Goal: Transaction & Acquisition: Purchase product/service

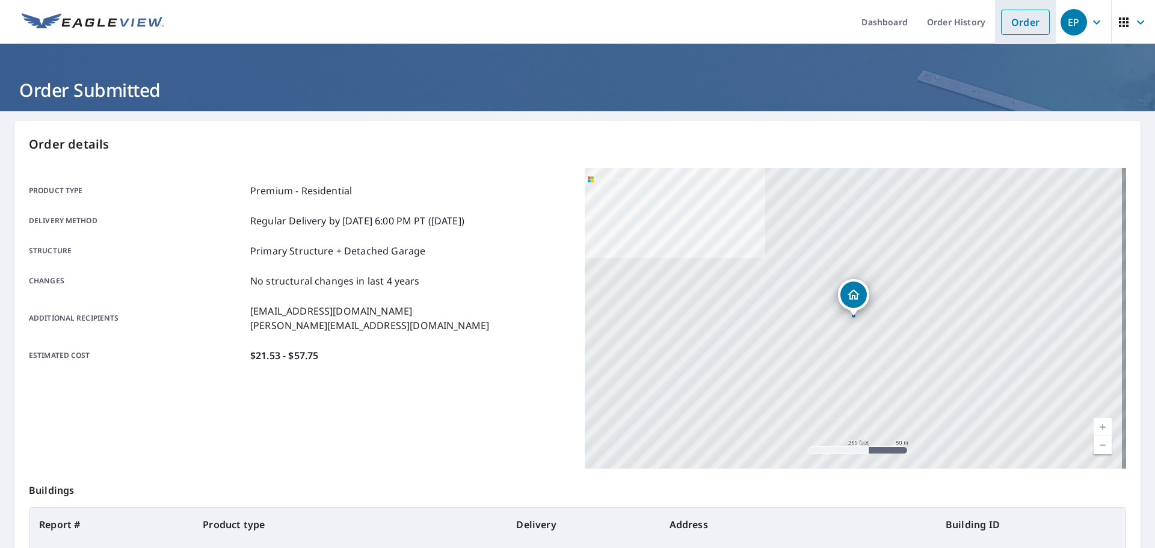
click at [1001, 28] on link "Order" at bounding box center [1025, 22] width 49 height 25
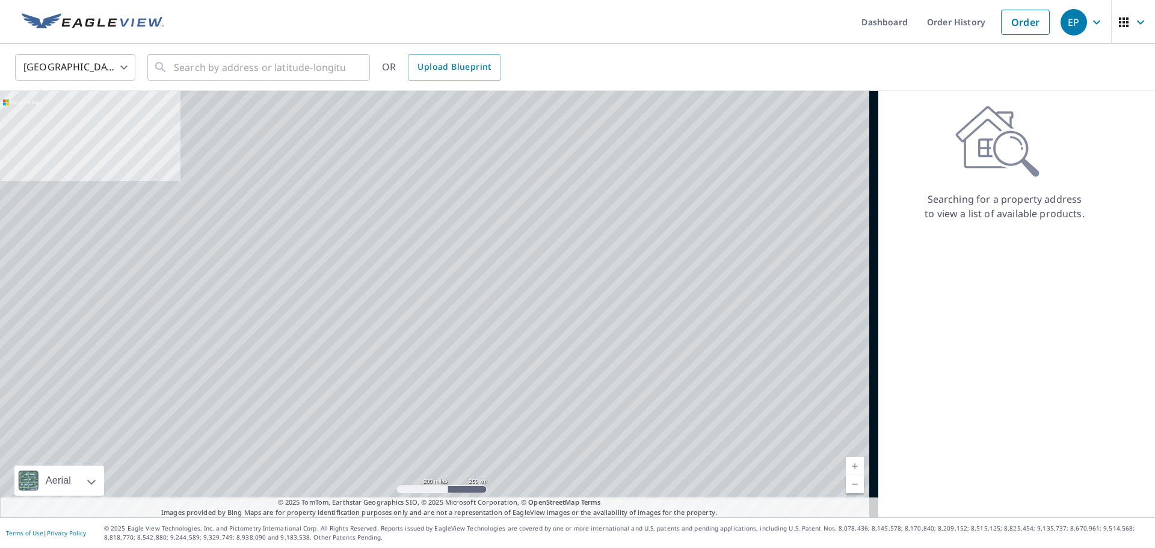
click at [106, 64] on body "EP EP Dashboard Order History Order EP United States US ​ ​ OR Upload Blueprint…" at bounding box center [577, 274] width 1155 height 548
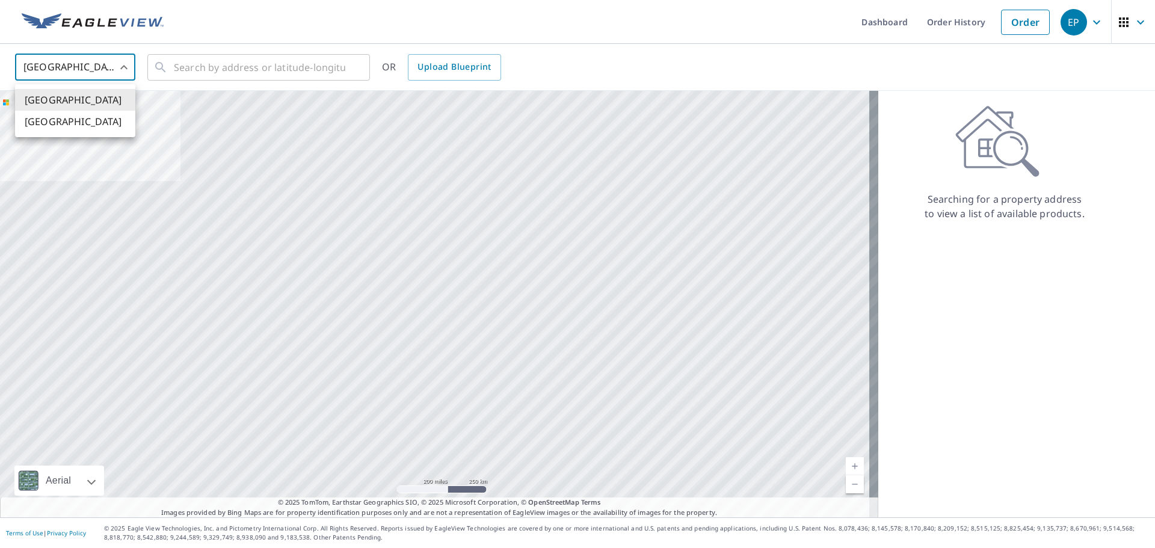
click at [93, 119] on li "[GEOGRAPHIC_DATA]" at bounding box center [75, 122] width 120 height 22
type input "CA"
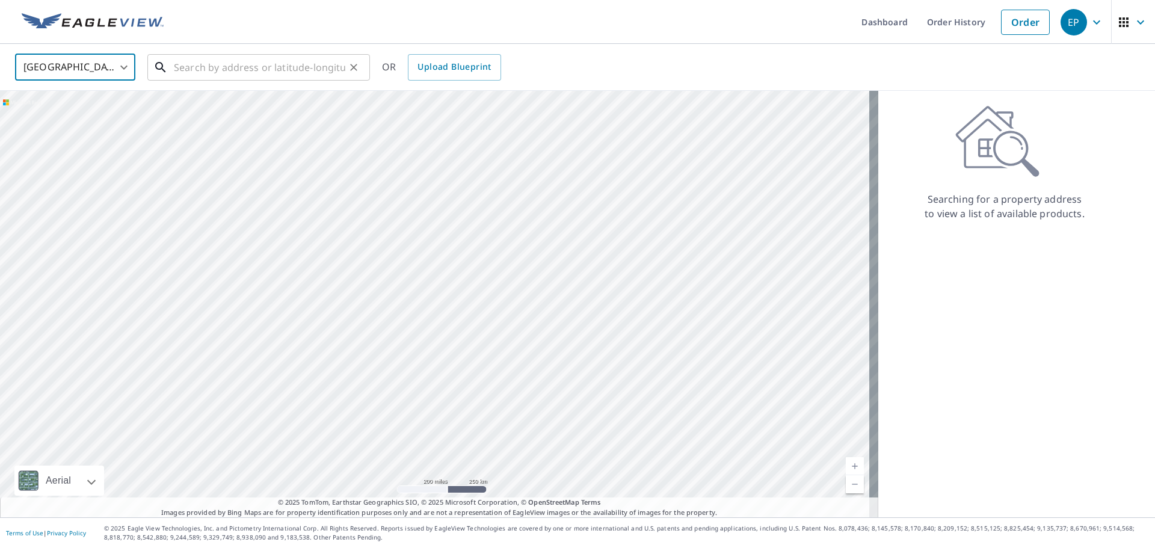
click at [191, 68] on input "text" at bounding box center [260, 68] width 172 height 34
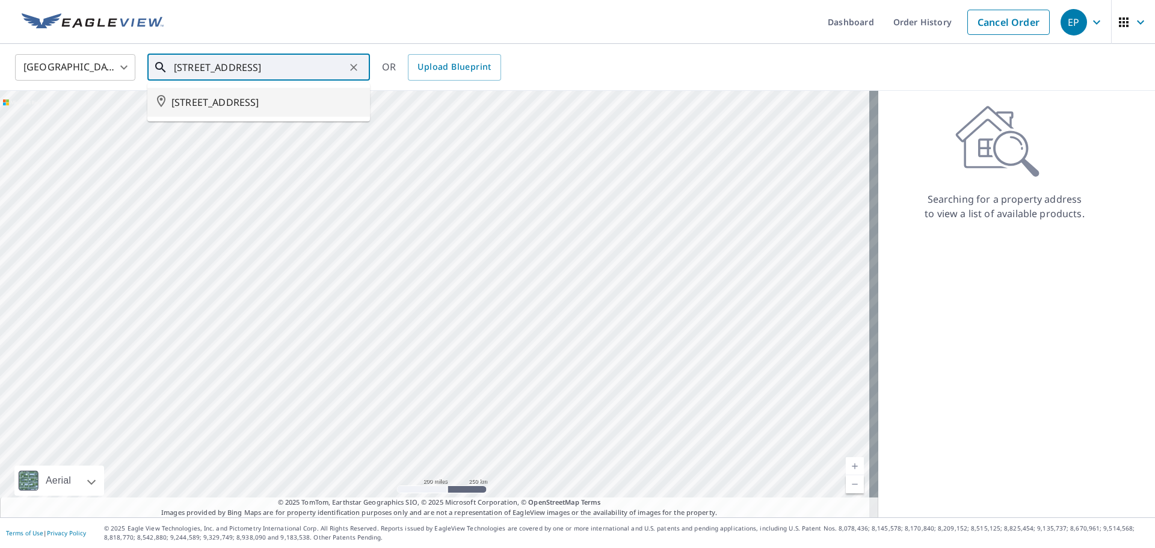
click at [302, 108] on span "[STREET_ADDRESS]" at bounding box center [266, 102] width 189 height 14
type input "[STREET_ADDRESS]"
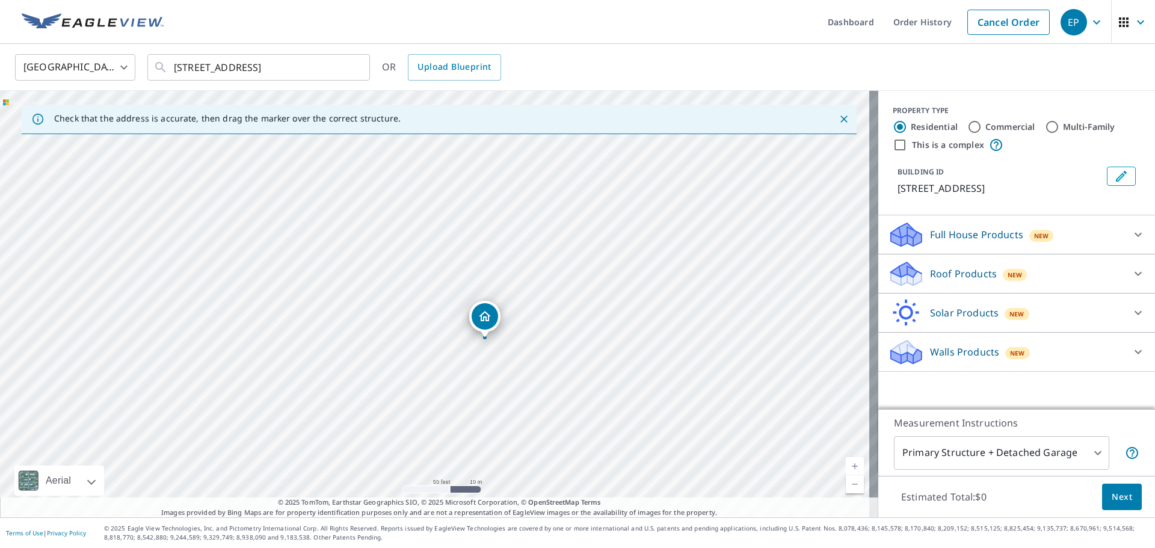
drag, startPoint x: 487, startPoint y: 323, endPoint x: 484, endPoint y: 315, distance: 8.4
drag, startPoint x: 636, startPoint y: 380, endPoint x: 598, endPoint y: 113, distance: 270.5
click at [598, 113] on div "Check that the address is accurate, then drag the marker over the correct struc…" at bounding box center [439, 304] width 879 height 427
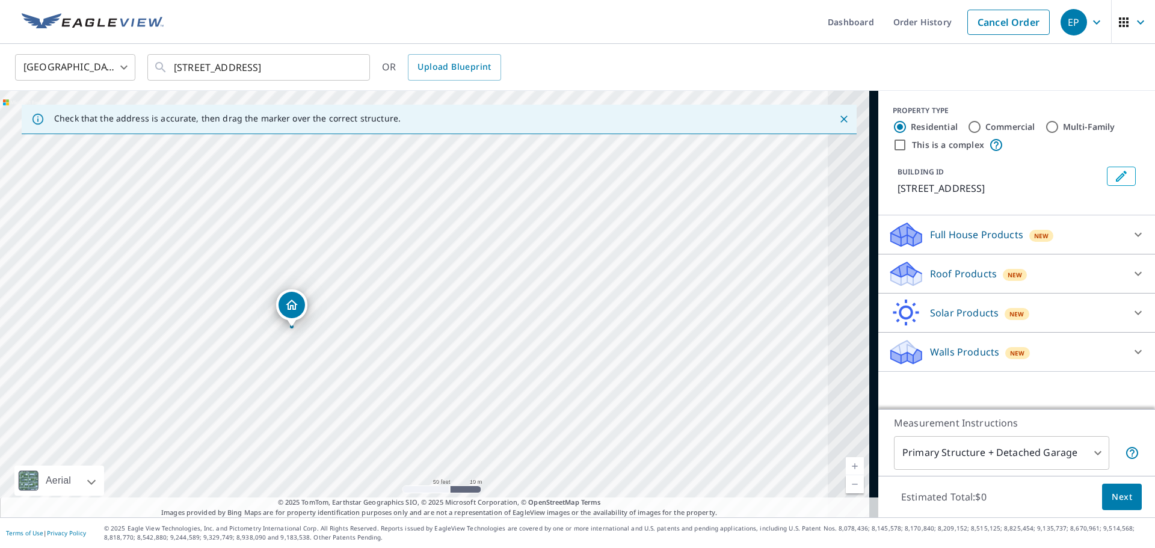
drag, startPoint x: 648, startPoint y: 454, endPoint x: 424, endPoint y: 441, distance: 223.7
click at [424, 441] on div "[STREET_ADDRESS]" at bounding box center [439, 304] width 879 height 427
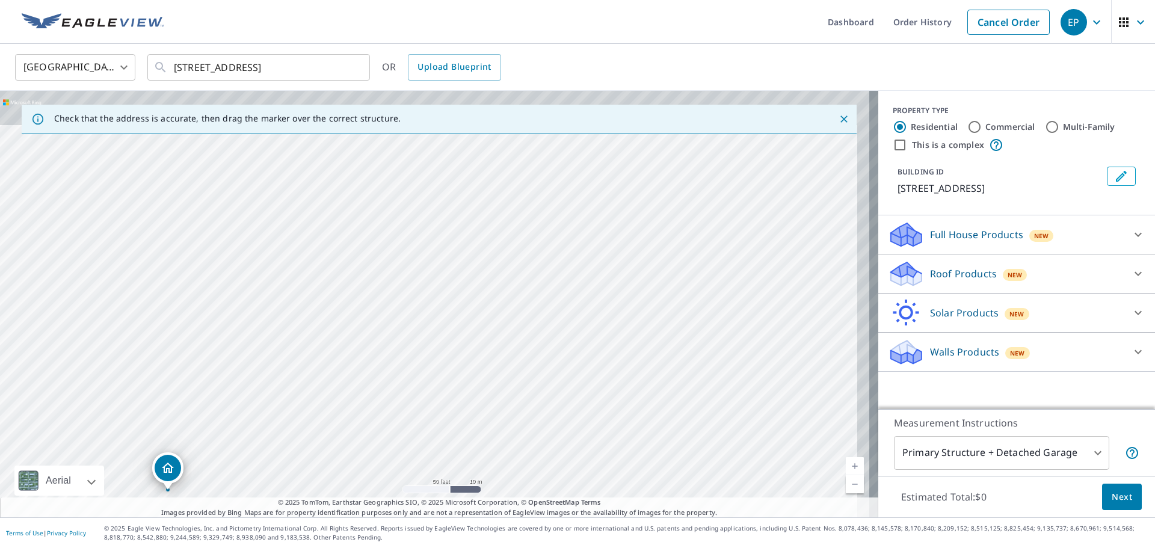
drag, startPoint x: 456, startPoint y: 393, endPoint x: 435, endPoint y: 448, distance: 59.2
click at [435, 448] on div "[STREET_ADDRESS]" at bounding box center [439, 304] width 879 height 427
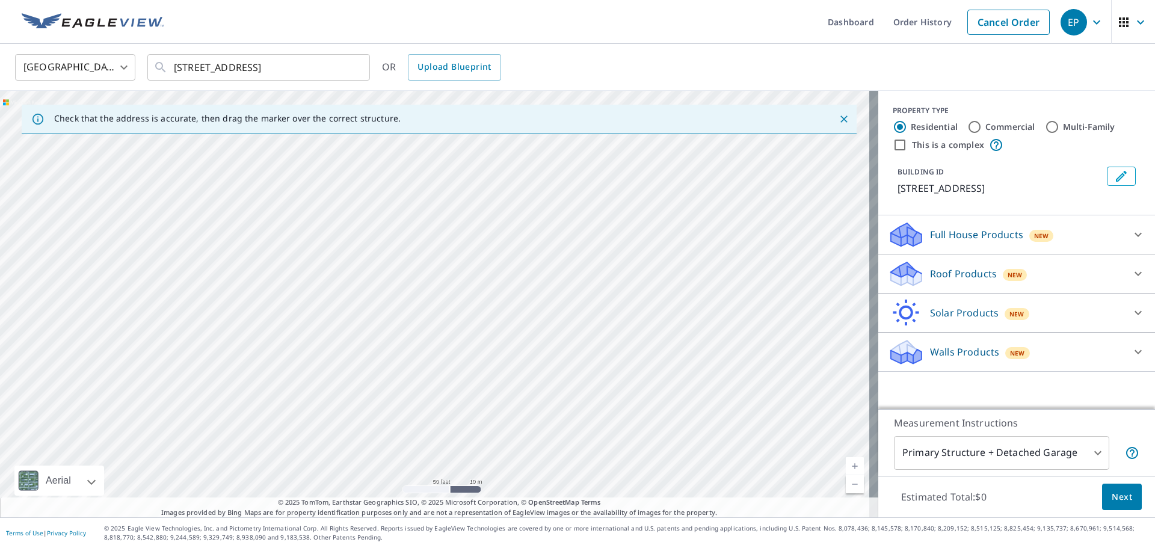
drag, startPoint x: 595, startPoint y: 365, endPoint x: 434, endPoint y: 459, distance: 186.6
click at [425, 521] on div "Dashboard Order History Cancel Order EP Canada CA ​ [GEOGRAPHIC_DATA] V4M1G1 ​ …" at bounding box center [577, 274] width 1155 height 548
click at [454, 306] on div "[STREET_ADDRESS]" at bounding box center [439, 304] width 879 height 427
drag, startPoint x: 525, startPoint y: 383, endPoint x: 516, endPoint y: 510, distance: 127.3
click at [516, 510] on div "Check that the address is accurate, then drag the marker over the correct struc…" at bounding box center [439, 304] width 879 height 427
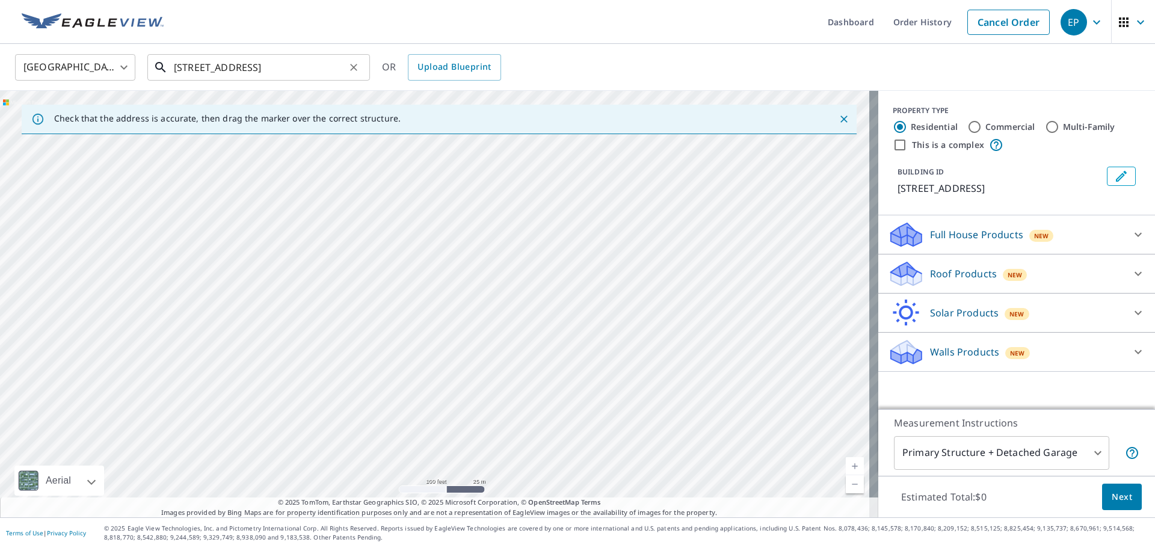
click at [286, 72] on input "[STREET_ADDRESS]" at bounding box center [260, 68] width 172 height 34
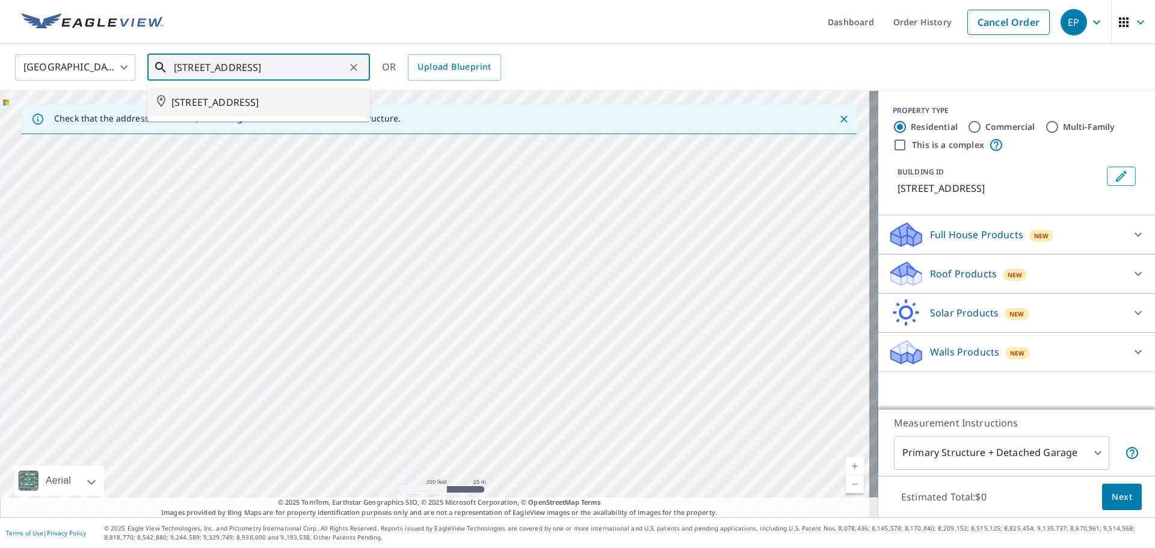
click at [287, 104] on span "[STREET_ADDRESS]" at bounding box center [266, 102] width 189 height 14
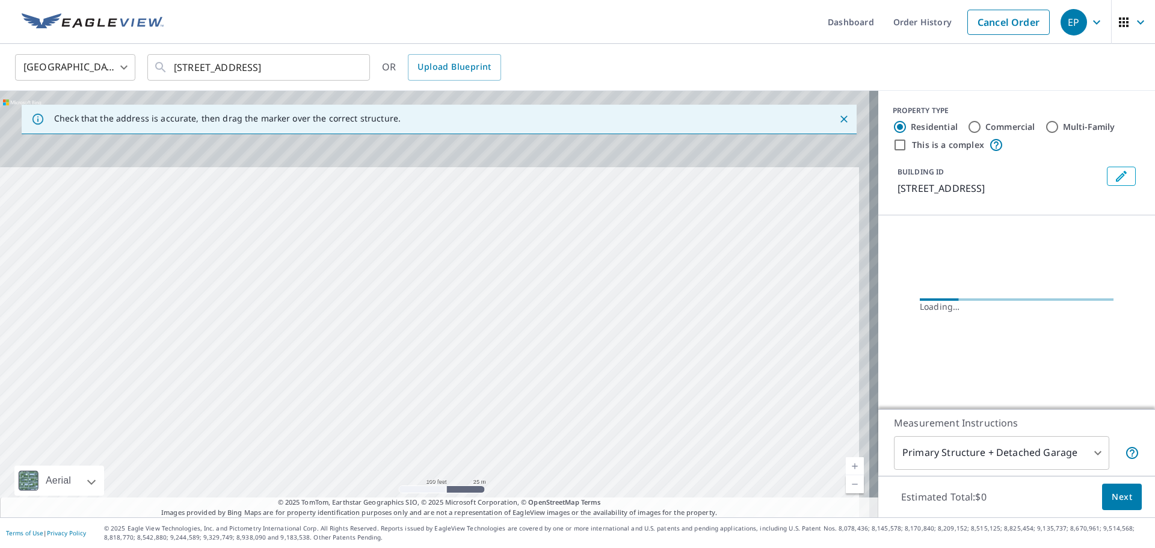
drag, startPoint x: 404, startPoint y: 256, endPoint x: 380, endPoint y: 370, distance: 115.8
click at [377, 371] on div "[STREET_ADDRESS]" at bounding box center [439, 304] width 879 height 427
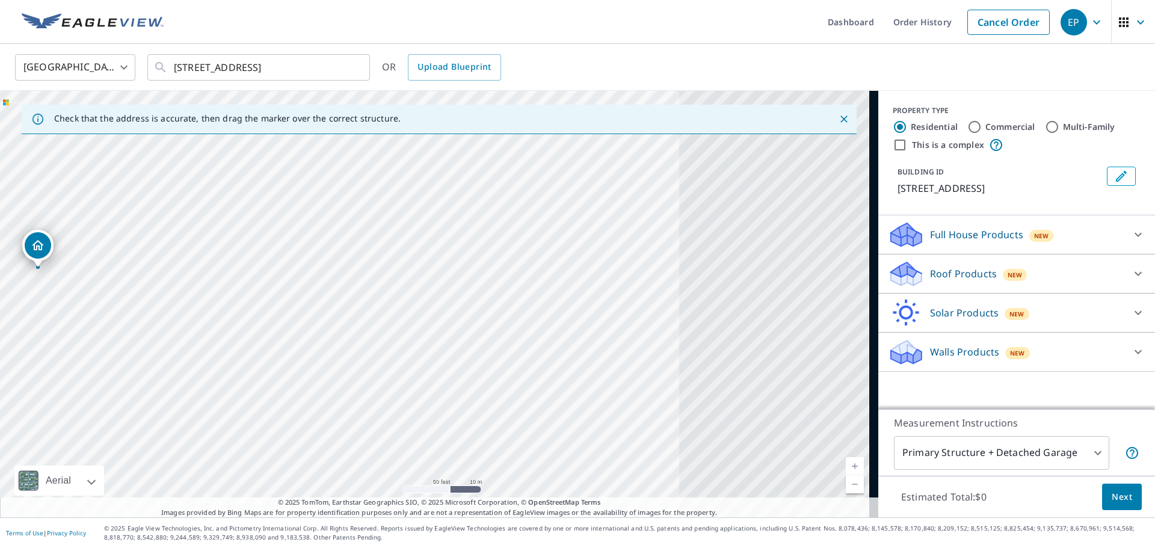
drag, startPoint x: 553, startPoint y: 386, endPoint x: 211, endPoint y: 472, distance: 352.6
click at [208, 475] on div "[STREET_ADDRESS]" at bounding box center [439, 304] width 879 height 427
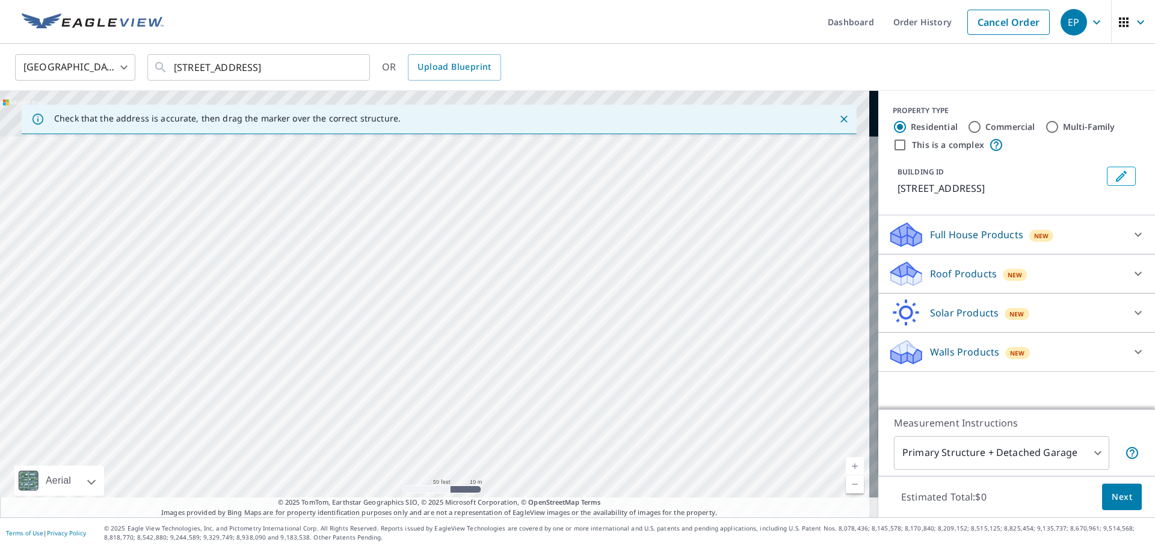
drag, startPoint x: 444, startPoint y: 445, endPoint x: 463, endPoint y: 440, distance: 20.0
click at [468, 480] on div "[STREET_ADDRESS]" at bounding box center [439, 304] width 879 height 427
drag, startPoint x: 405, startPoint y: 328, endPoint x: 493, endPoint y: 471, distance: 167.5
click at [492, 490] on div "[STREET_ADDRESS]" at bounding box center [439, 304] width 879 height 427
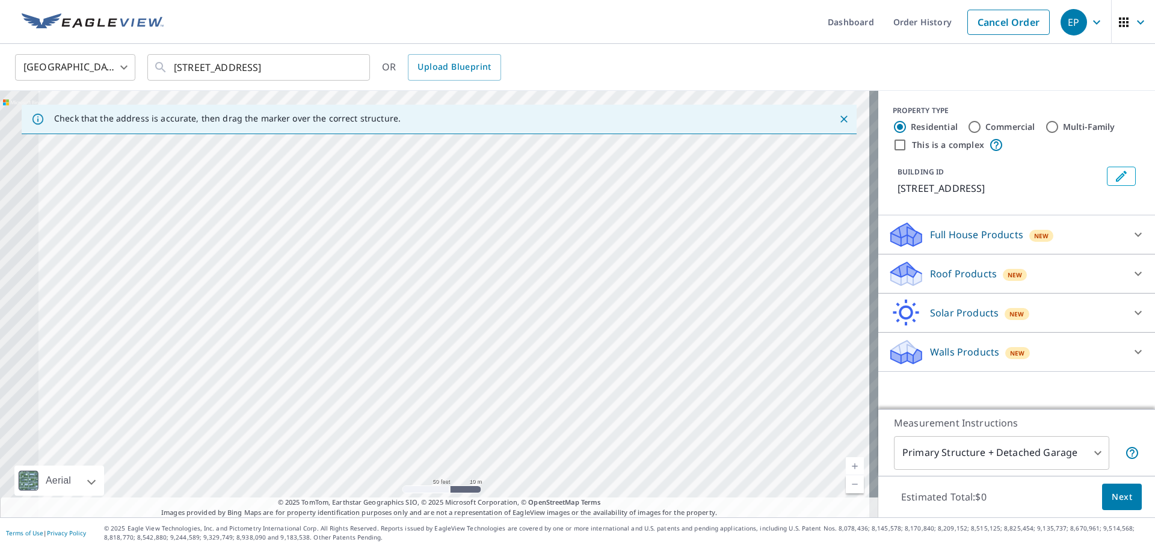
drag, startPoint x: 401, startPoint y: 419, endPoint x: 542, endPoint y: 463, distance: 147.5
click at [542, 463] on div "[STREET_ADDRESS]" at bounding box center [439, 304] width 879 height 427
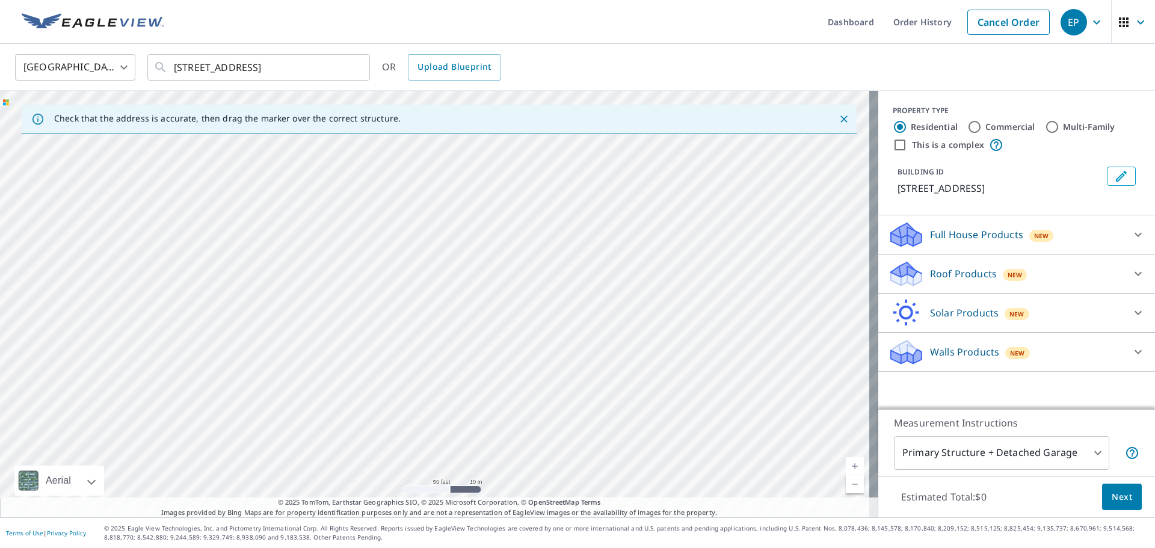
drag, startPoint x: 406, startPoint y: 285, endPoint x: 437, endPoint y: 505, distance: 222.4
click at [437, 505] on div "Check that the address is accurate, then drag the marker over the correct struc…" at bounding box center [439, 304] width 879 height 427
click at [424, 411] on div "[STREET_ADDRESS]" at bounding box center [439, 304] width 879 height 427
drag, startPoint x: 433, startPoint y: 298, endPoint x: 259, endPoint y: 472, distance: 245.1
click at [253, 480] on div "[STREET_ADDRESS]" at bounding box center [439, 304] width 879 height 427
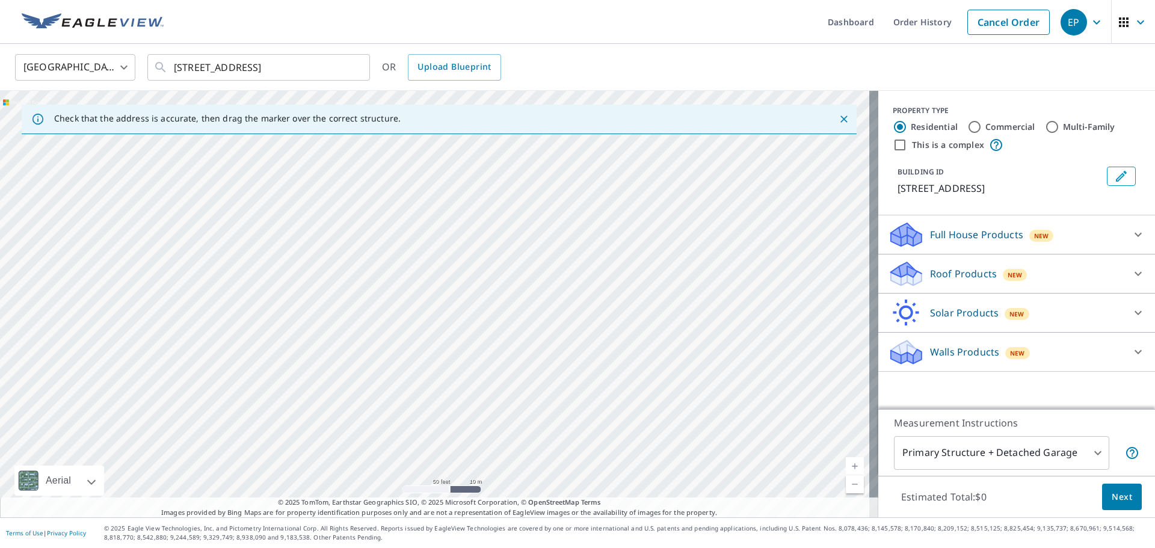
drag, startPoint x: 503, startPoint y: 308, endPoint x: 419, endPoint y: 365, distance: 100.8
click at [368, 461] on div "[STREET_ADDRESS]" at bounding box center [439, 304] width 879 height 427
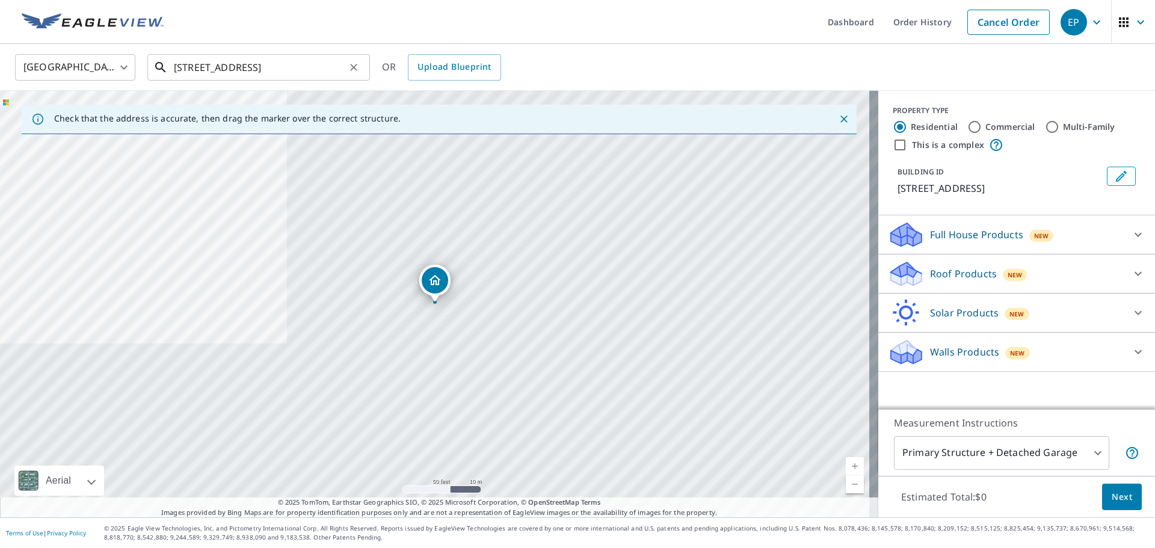
click at [276, 67] on input "[STREET_ADDRESS]" at bounding box center [260, 68] width 172 height 34
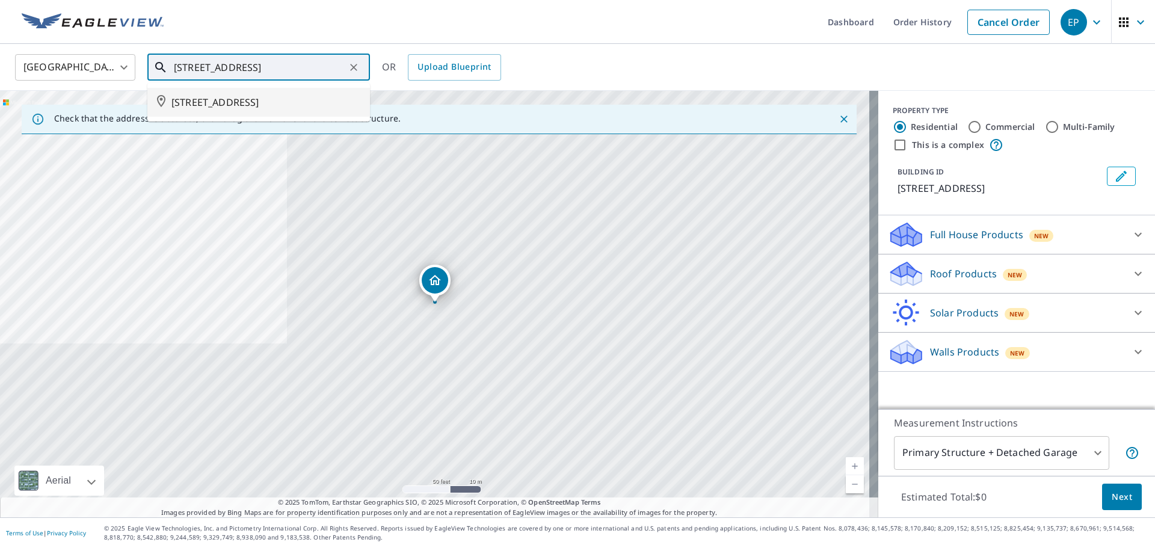
click at [267, 99] on span "[STREET_ADDRESS]" at bounding box center [266, 102] width 189 height 14
click at [301, 72] on input "[STREET_ADDRESS]" at bounding box center [260, 68] width 172 height 34
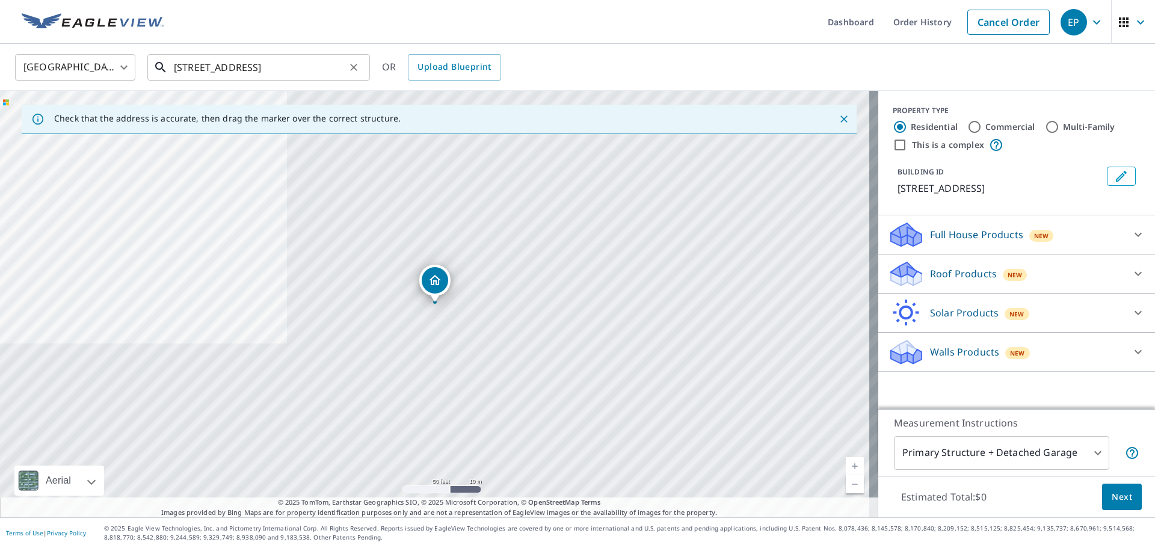
click at [297, 70] on input "[STREET_ADDRESS]" at bounding box center [260, 68] width 172 height 34
click at [92, 70] on body "EP EP Dashboard Order History Cancel Order EP Canada CA ​ [STREET_ADDRESS] ​ OR…" at bounding box center [577, 274] width 1155 height 548
click at [88, 112] on li "[GEOGRAPHIC_DATA]" at bounding box center [75, 122] width 120 height 22
click at [96, 76] on body "EP EP Dashboard Order History Cancel Order EP Canada CA ​ [STREET_ADDRESS] ​ OR…" at bounding box center [577, 274] width 1155 height 548
click at [93, 104] on li "[GEOGRAPHIC_DATA]" at bounding box center [75, 100] width 120 height 22
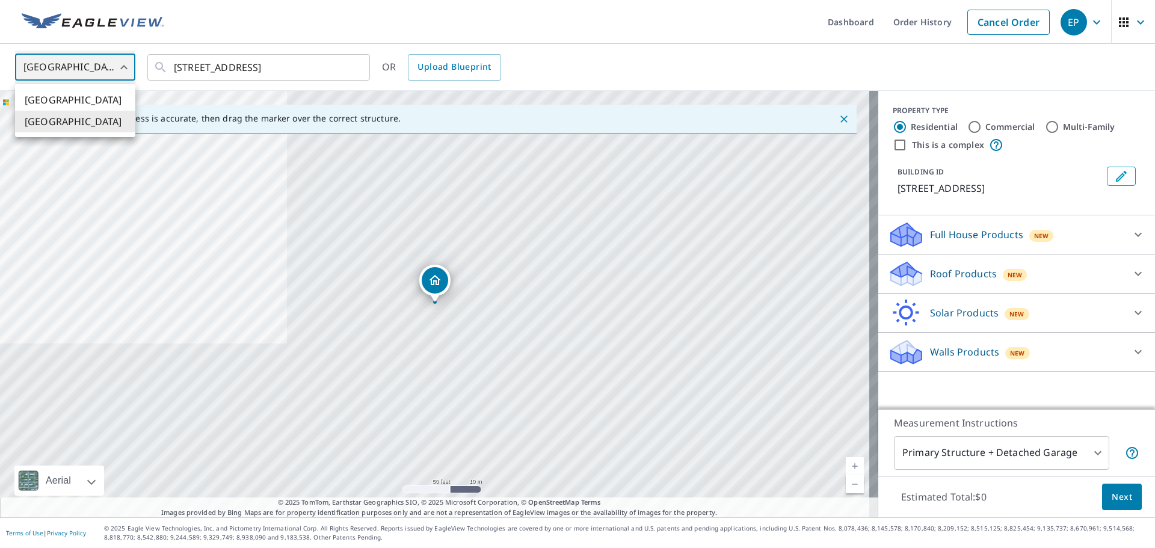
type input "US"
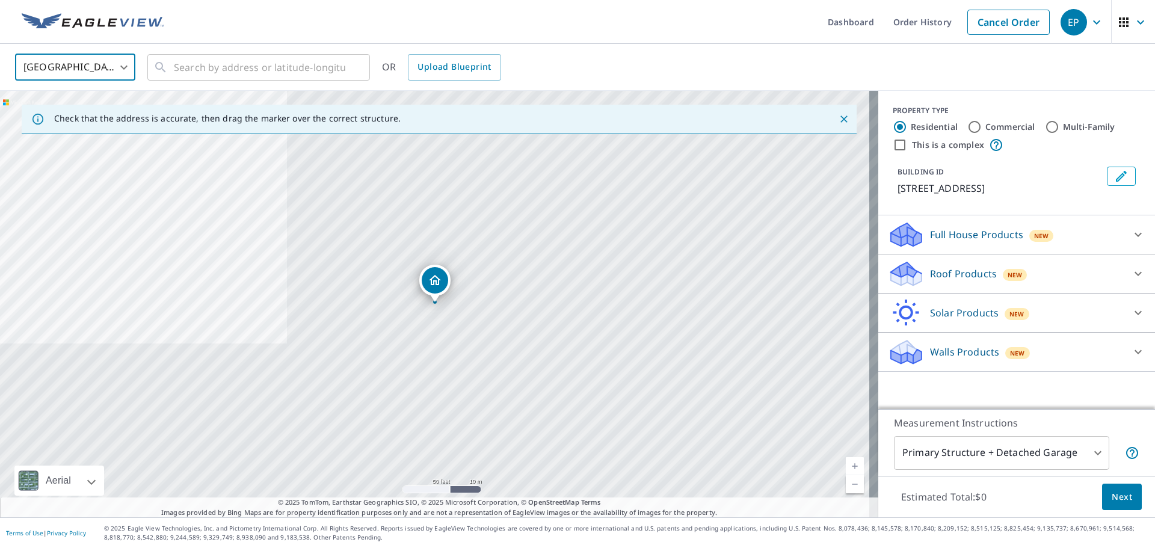
click at [102, 63] on body "EP EP Dashboard Order History Cancel Order EP United States [GEOGRAPHIC_DATA] ​…" at bounding box center [577, 274] width 1155 height 548
click at [99, 113] on li "[GEOGRAPHIC_DATA]" at bounding box center [75, 122] width 120 height 22
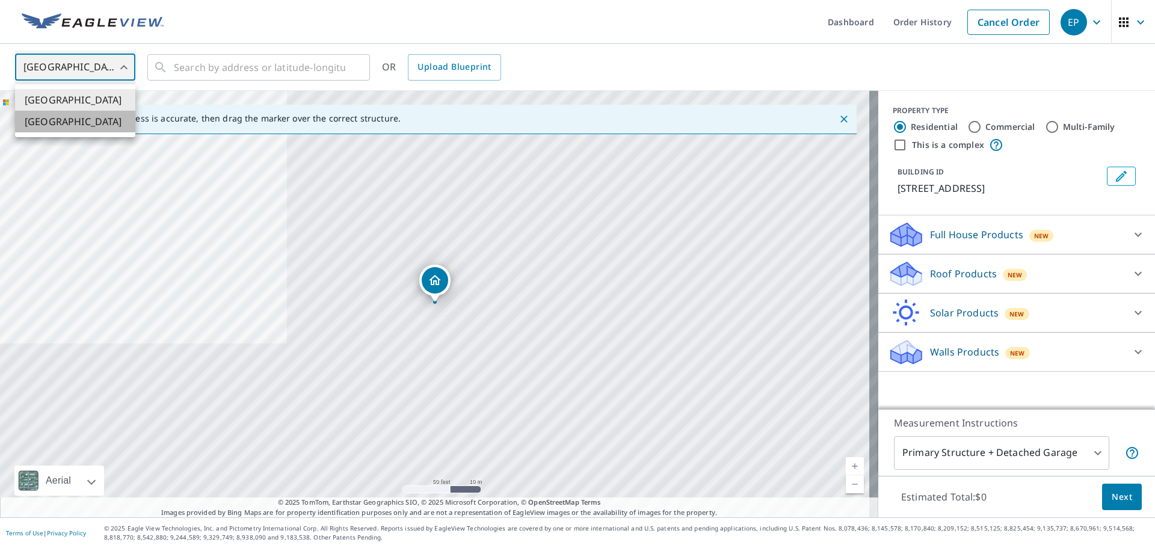
type input "CA"
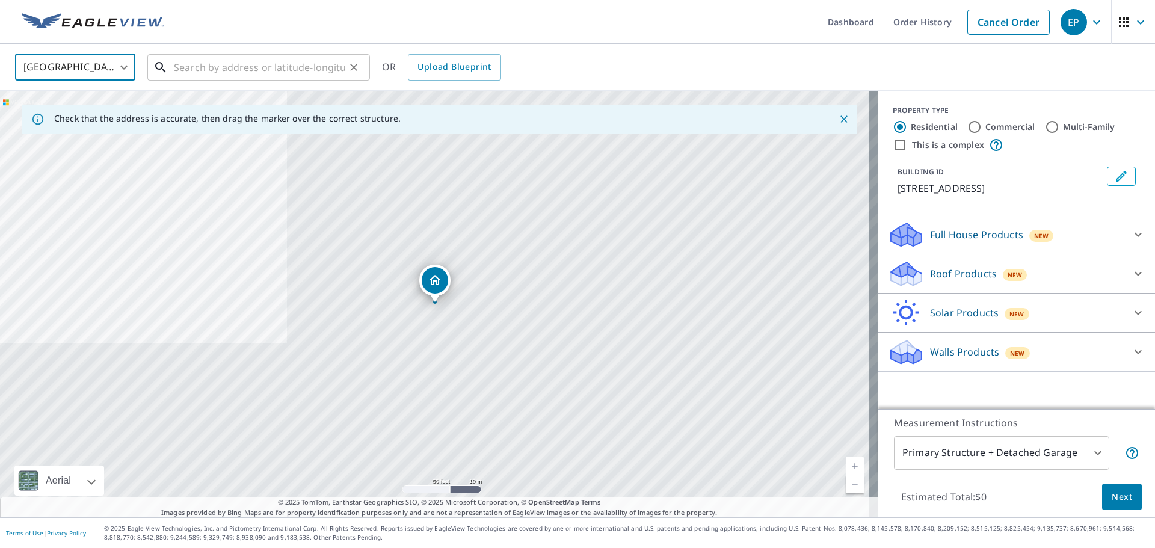
click at [194, 69] on input "text" at bounding box center [260, 68] width 172 height 34
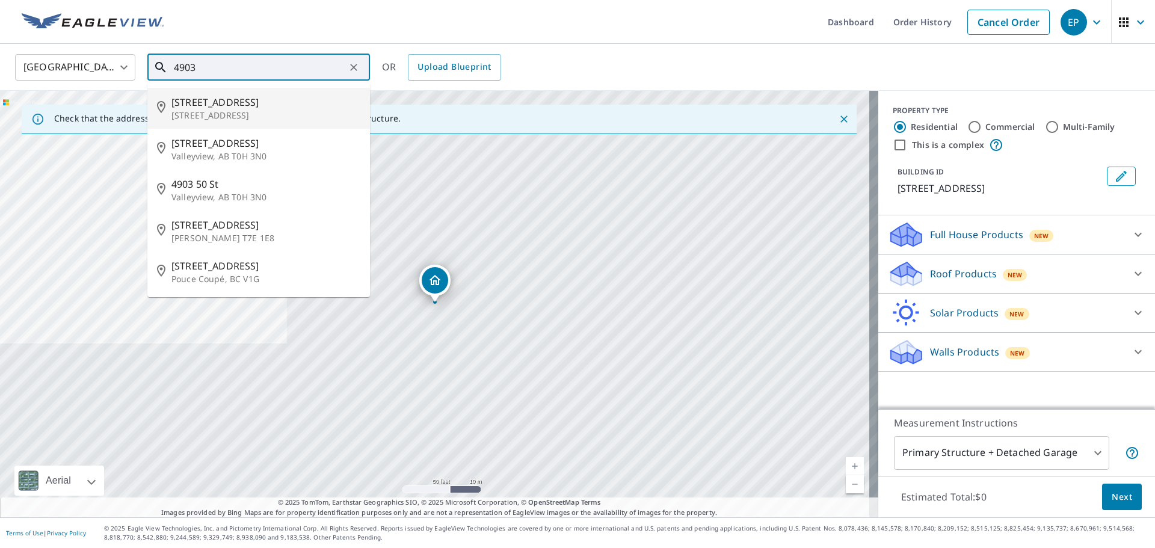
click at [197, 101] on span "[STREET_ADDRESS]" at bounding box center [266, 102] width 189 height 14
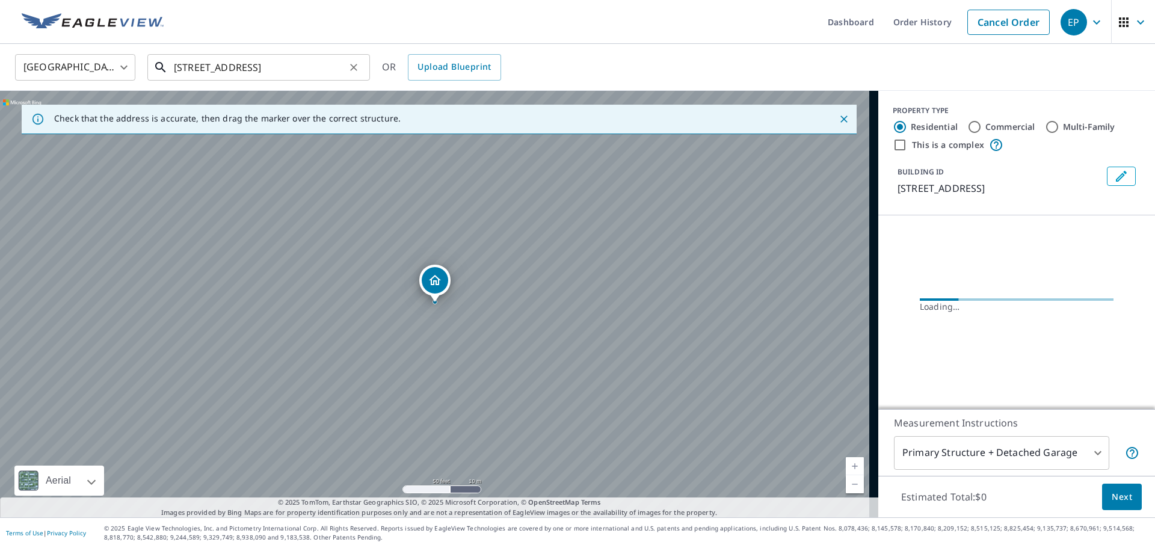
click at [250, 70] on input "[STREET_ADDRESS]" at bounding box center [260, 68] width 172 height 34
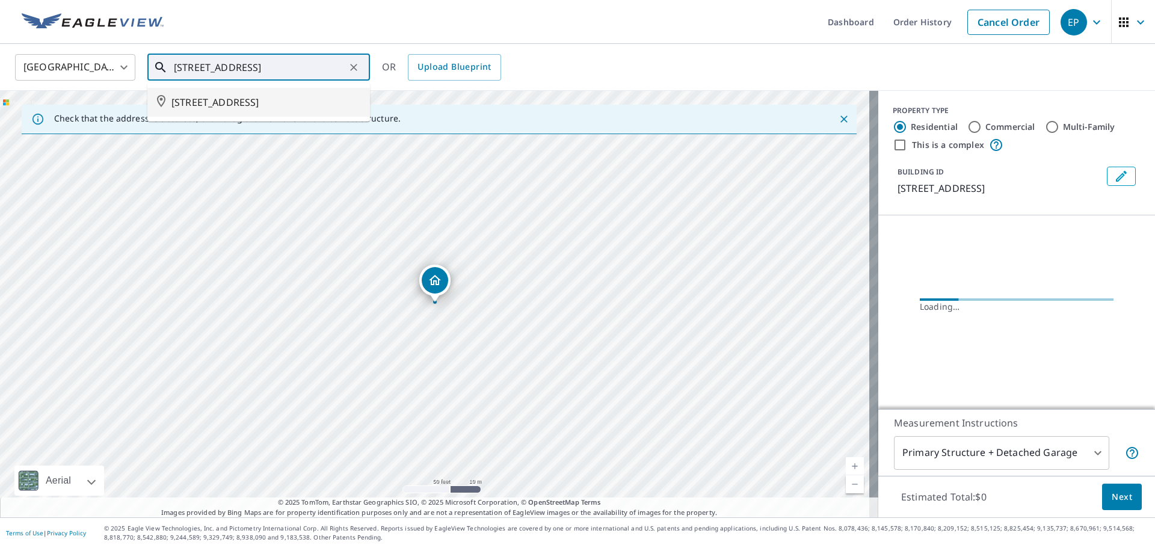
click at [246, 66] on input "[STREET_ADDRESS]" at bounding box center [260, 68] width 172 height 34
click at [268, 73] on input "[STREET_ADDRESS]" at bounding box center [260, 68] width 172 height 34
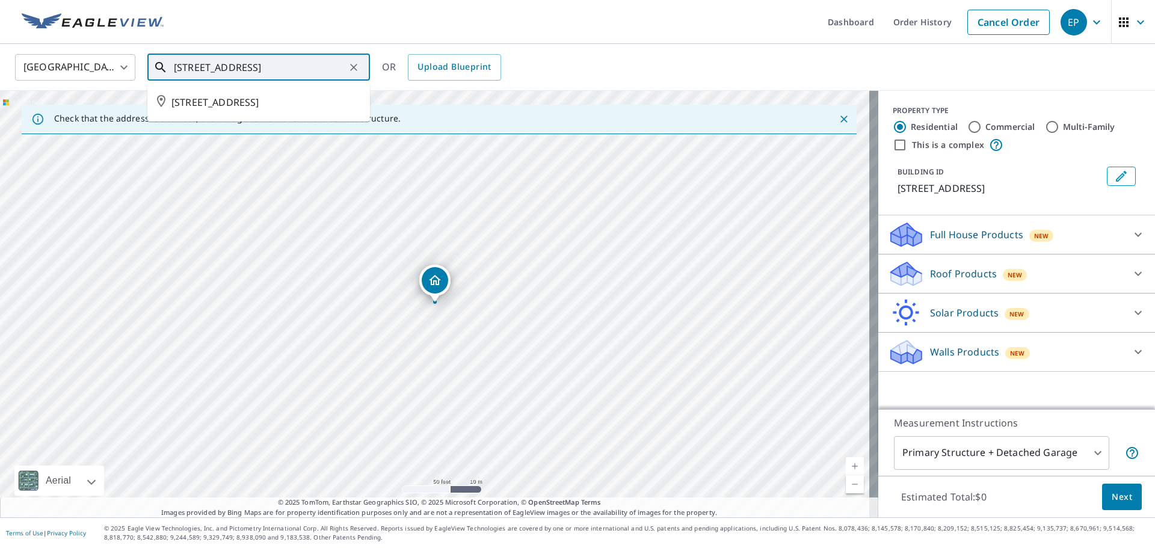
drag, startPoint x: 240, startPoint y: 67, endPoint x: 169, endPoint y: 67, distance: 71.6
click at [169, 67] on div "[STREET_ADDRESS]" at bounding box center [258, 67] width 223 height 26
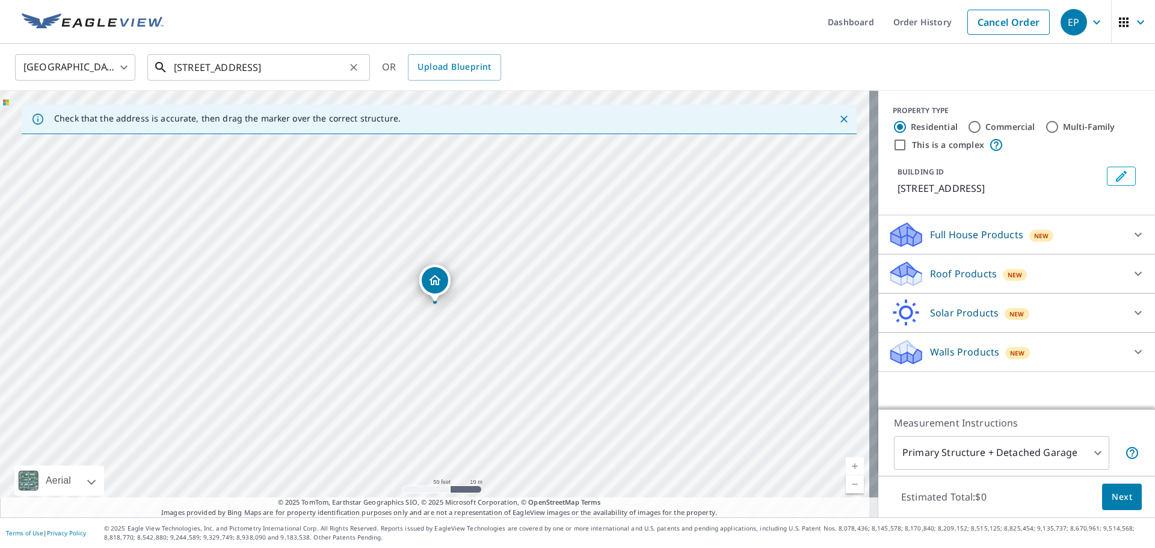
click at [220, 70] on input "[STREET_ADDRESS]" at bounding box center [260, 68] width 172 height 34
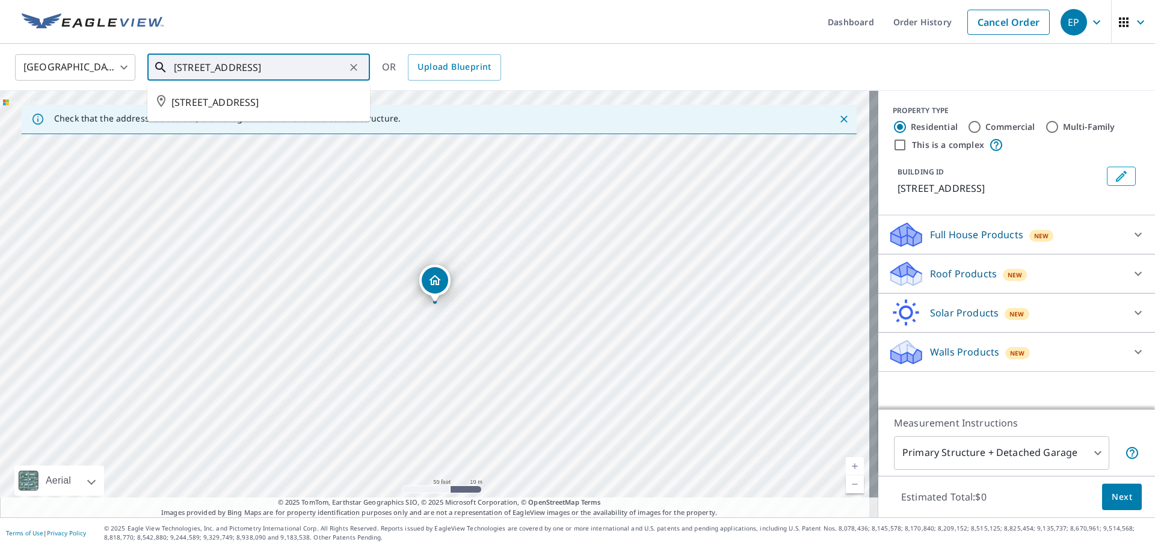
drag, startPoint x: 263, startPoint y: 66, endPoint x: 189, endPoint y: 66, distance: 74.0
click at [189, 66] on input "[STREET_ADDRESS]" at bounding box center [260, 68] width 172 height 34
type input "4"
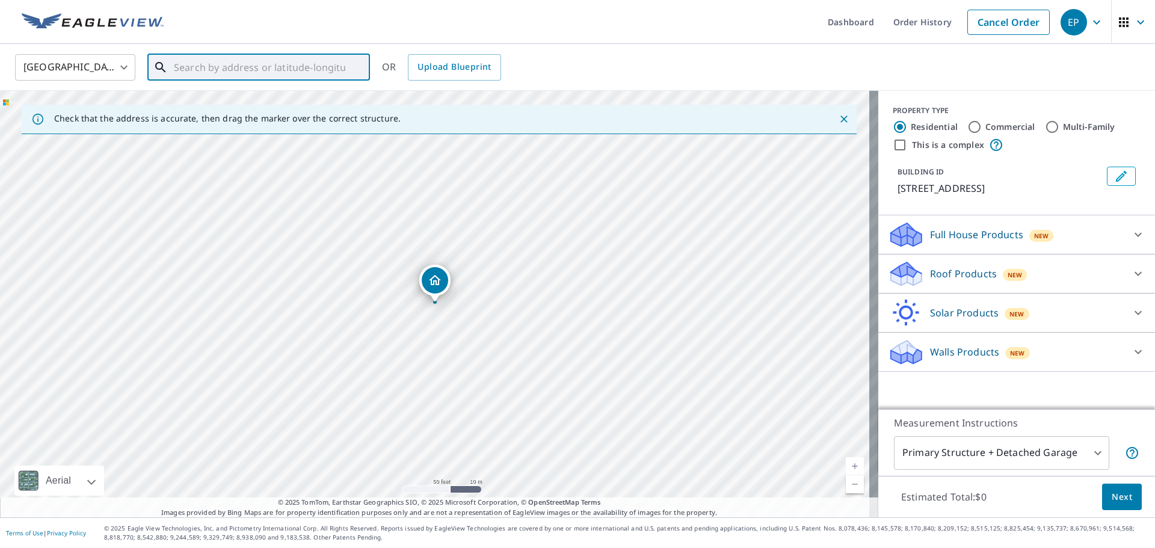
paste input "[STREET_ADDRESS]"
click at [206, 93] on li "[STREET_ADDRESS]" at bounding box center [258, 102] width 223 height 29
type input "[STREET_ADDRESS]"
click at [1037, 277] on div "Roof Products New" at bounding box center [1006, 274] width 236 height 28
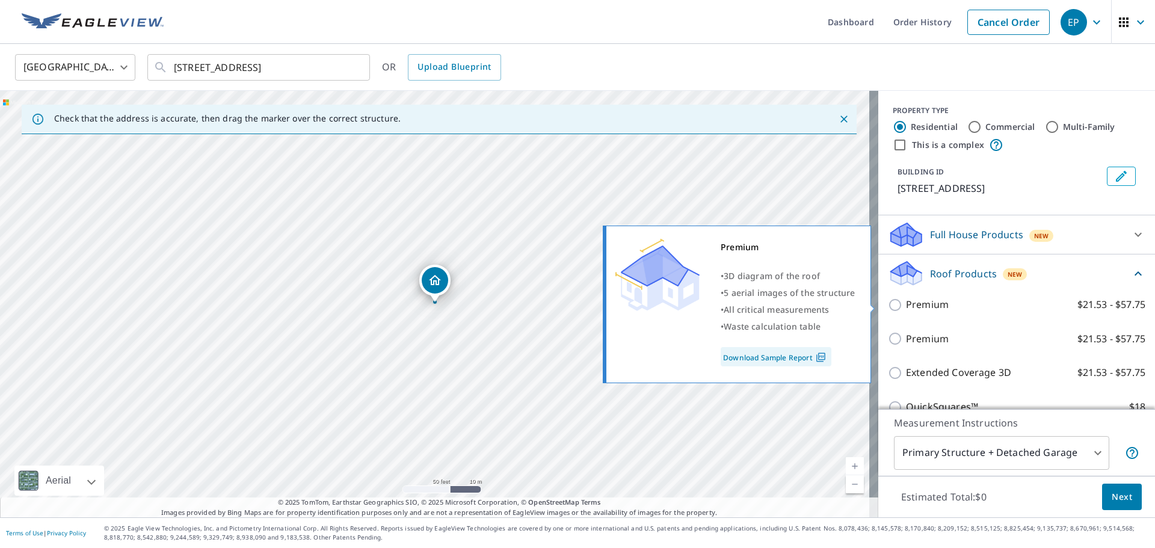
click at [1010, 302] on label "Premium $21.53 - $57.75" at bounding box center [1026, 304] width 240 height 15
click at [906, 302] on input "Premium $21.53 - $57.75" at bounding box center [897, 305] width 18 height 14
checkbox input "true"
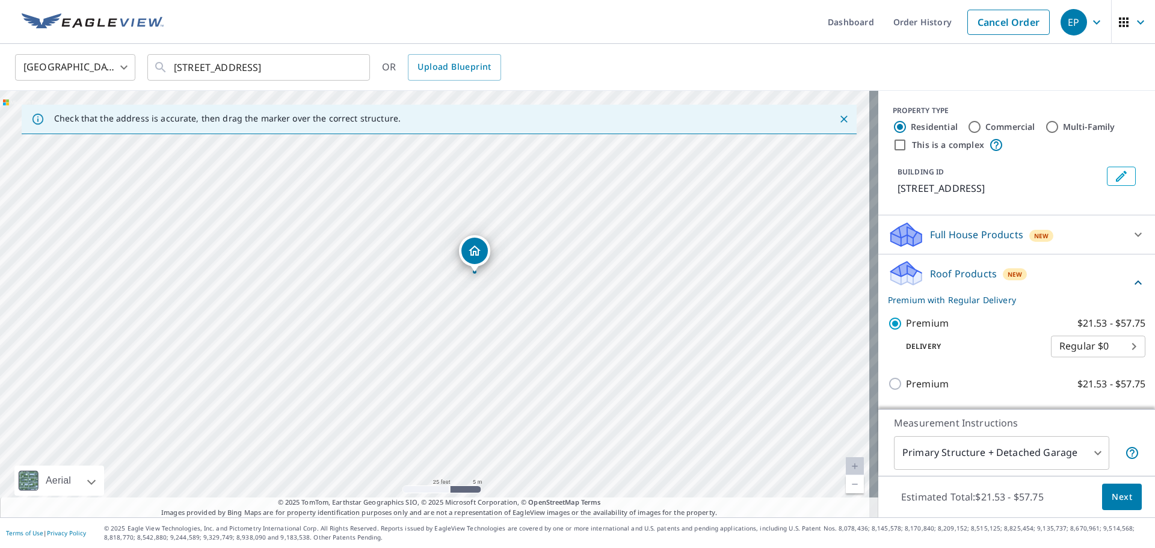
scroll to position [212, 0]
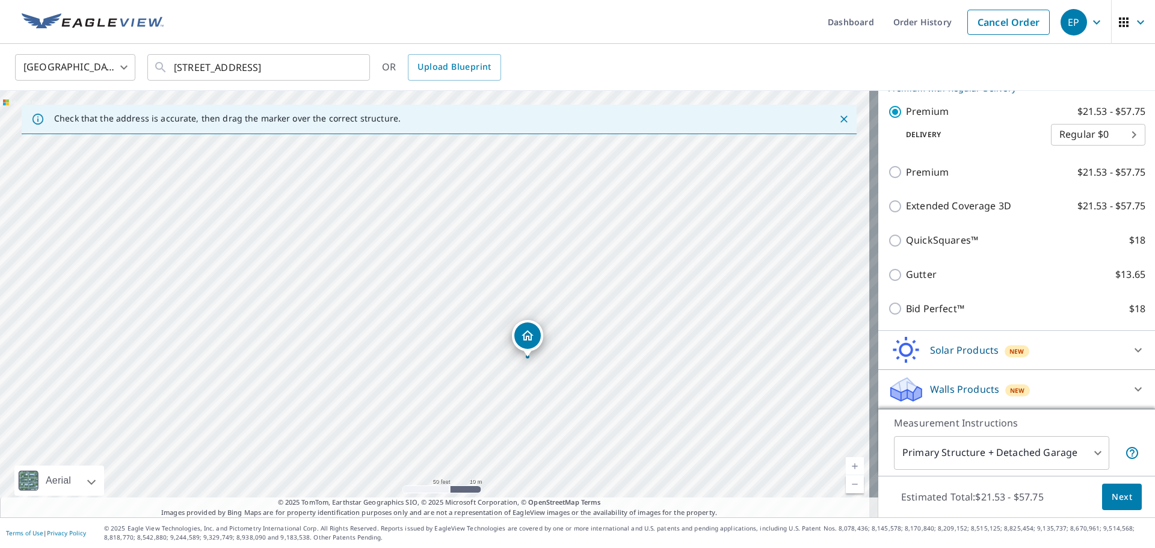
click at [1122, 494] on span "Next" at bounding box center [1122, 497] width 20 height 15
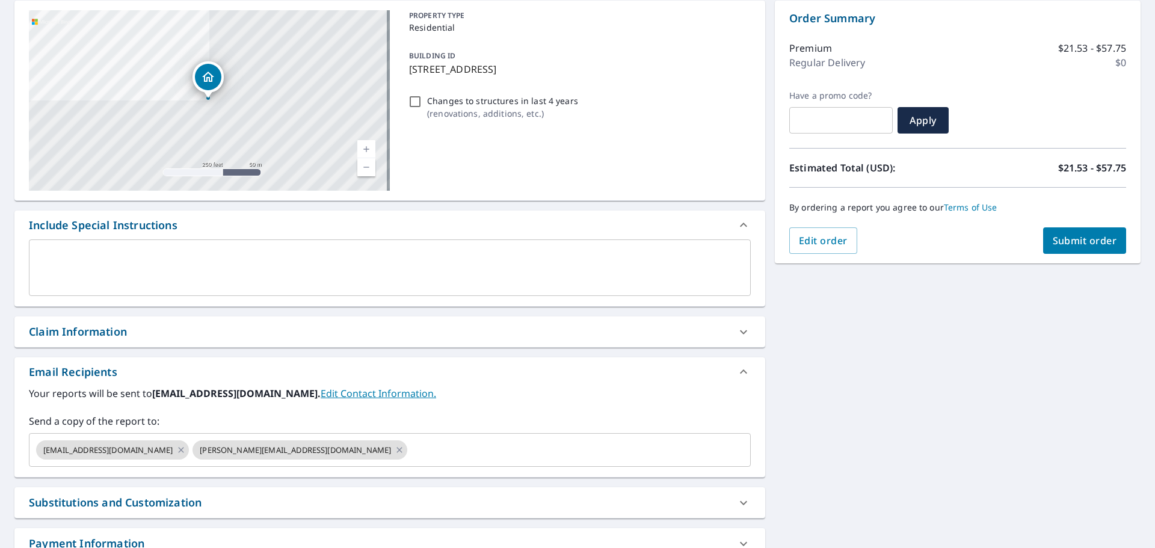
scroll to position [223, 0]
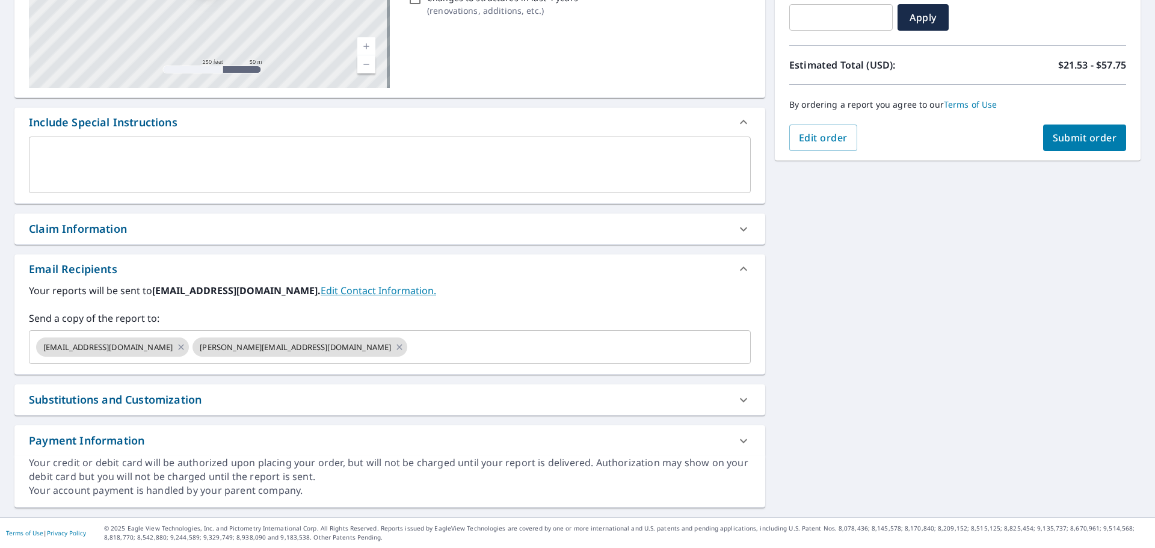
click at [1053, 141] on span "Submit order" at bounding box center [1085, 137] width 64 height 13
checkbox input "true"
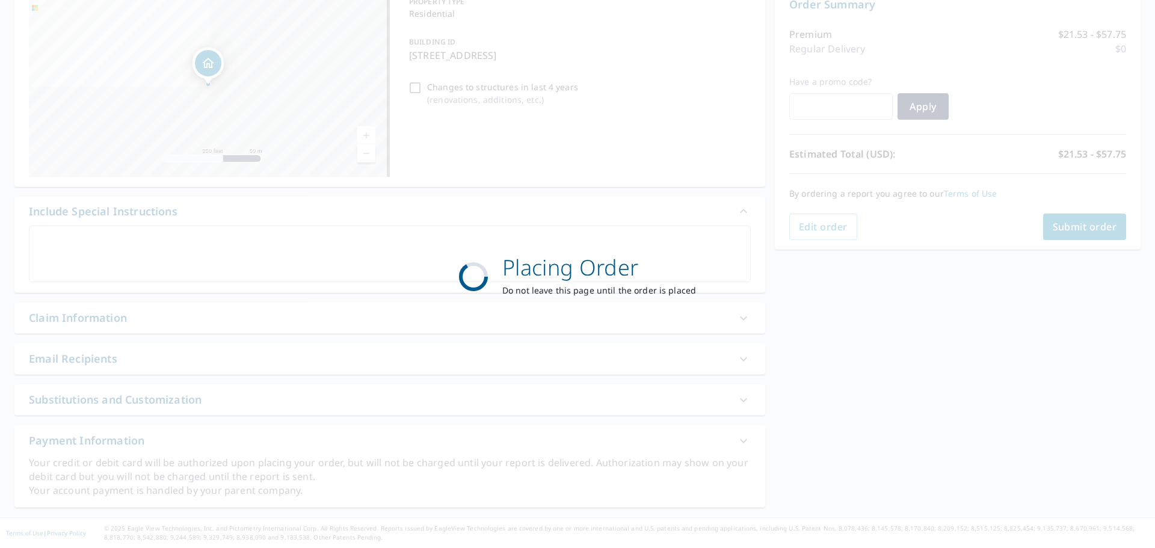
scroll to position [134, 0]
